Goal: Find specific page/section: Find specific page/section

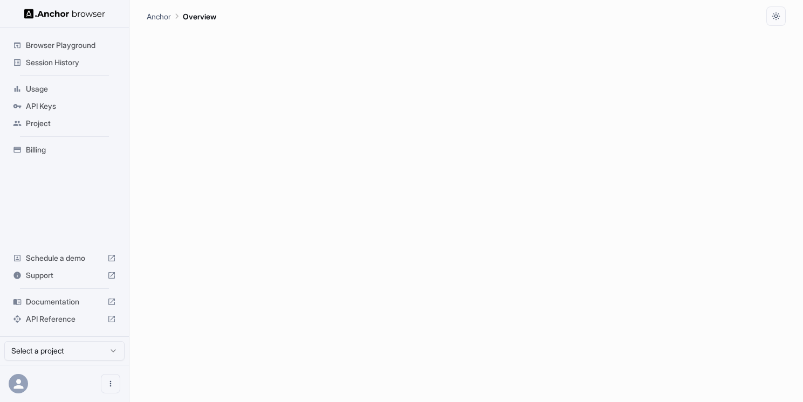
click at [52, 66] on span "Session History" at bounding box center [71, 62] width 90 height 11
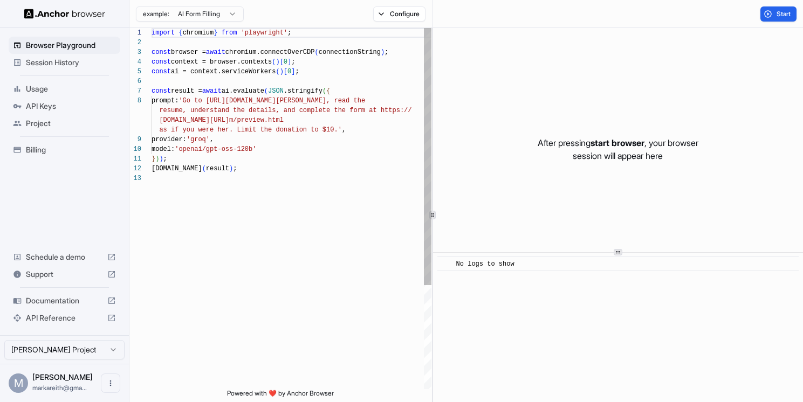
scroll to position [68, 0]
click at [54, 60] on span "Session History" at bounding box center [71, 62] width 90 height 11
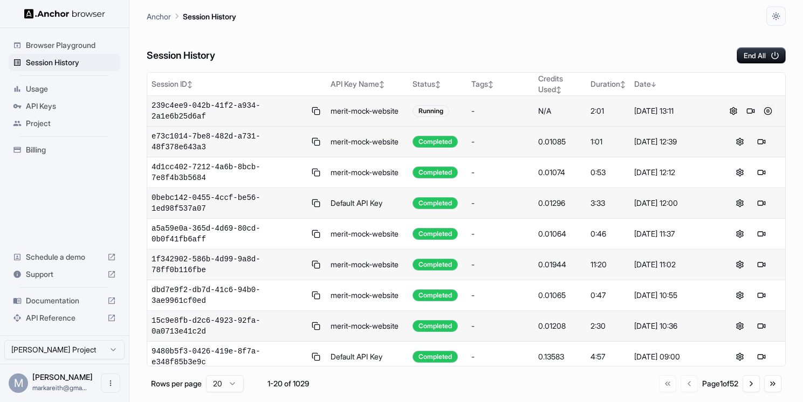
click at [767, 112] on button at bounding box center [767, 111] width 13 height 13
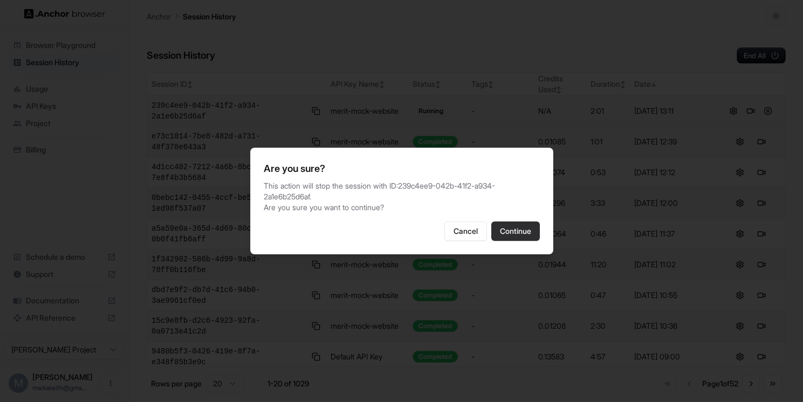
click at [535, 222] on button "Continue" at bounding box center [515, 231] width 49 height 19
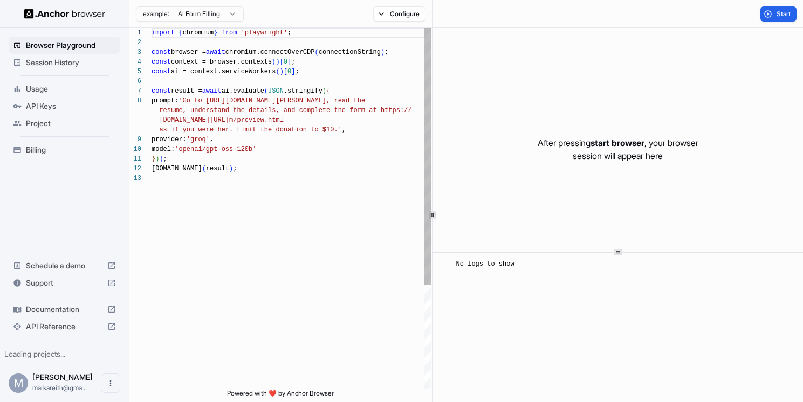
scroll to position [68, 0]
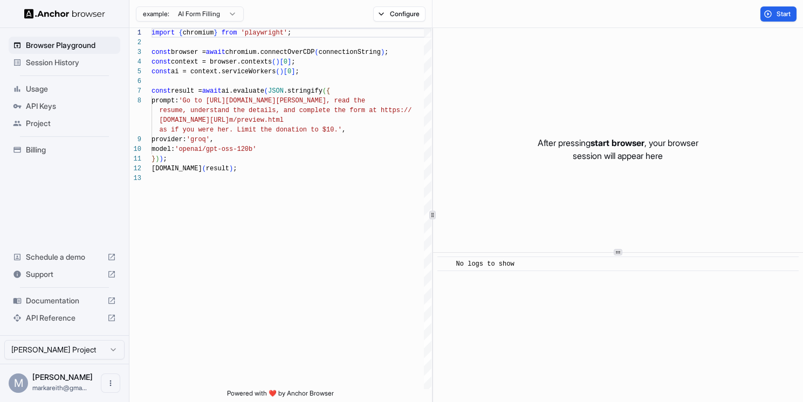
click at [66, 64] on span "Session History" at bounding box center [71, 62] width 90 height 11
